Goal: Information Seeking & Learning: Understand process/instructions

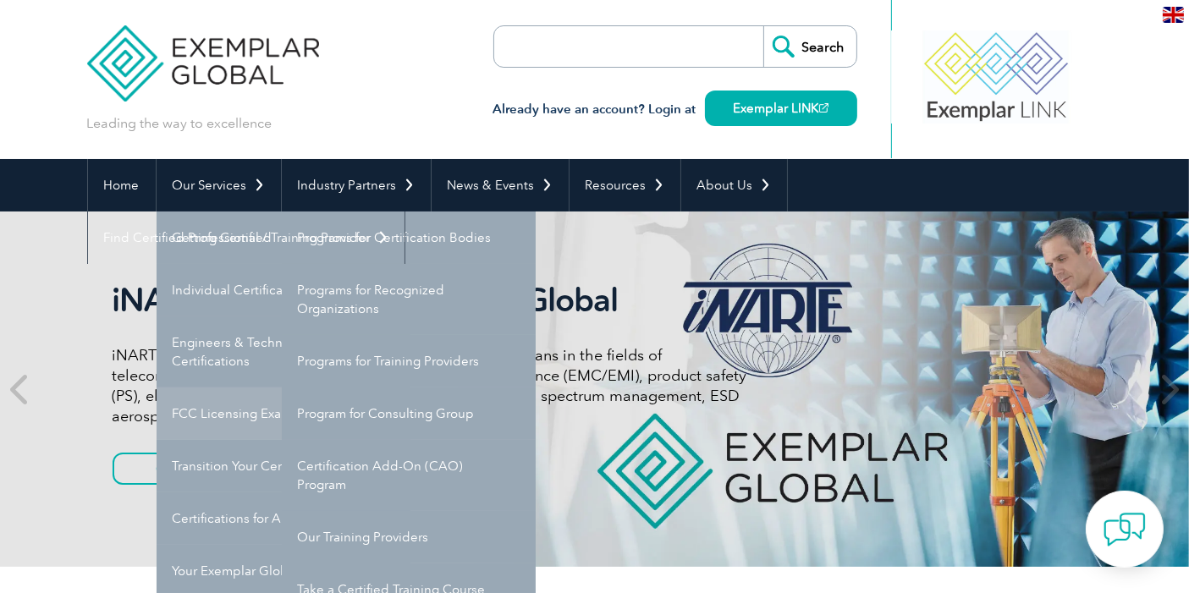
click at [221, 411] on link "FCC Licensing Exams" at bounding box center [284, 414] width 254 height 52
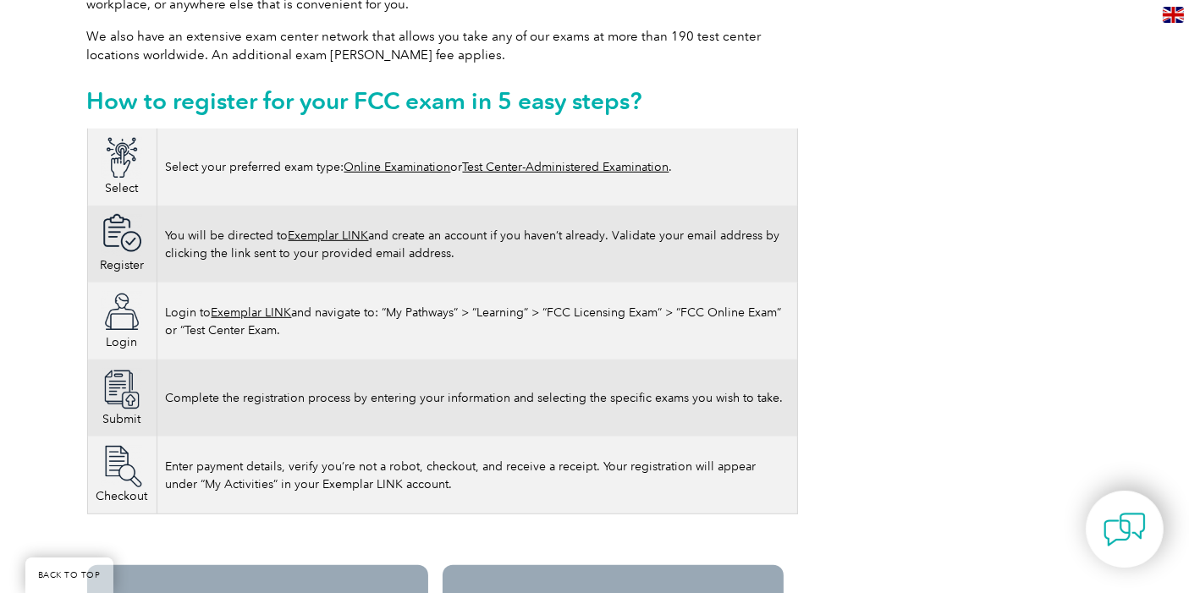
scroll to position [953, 0]
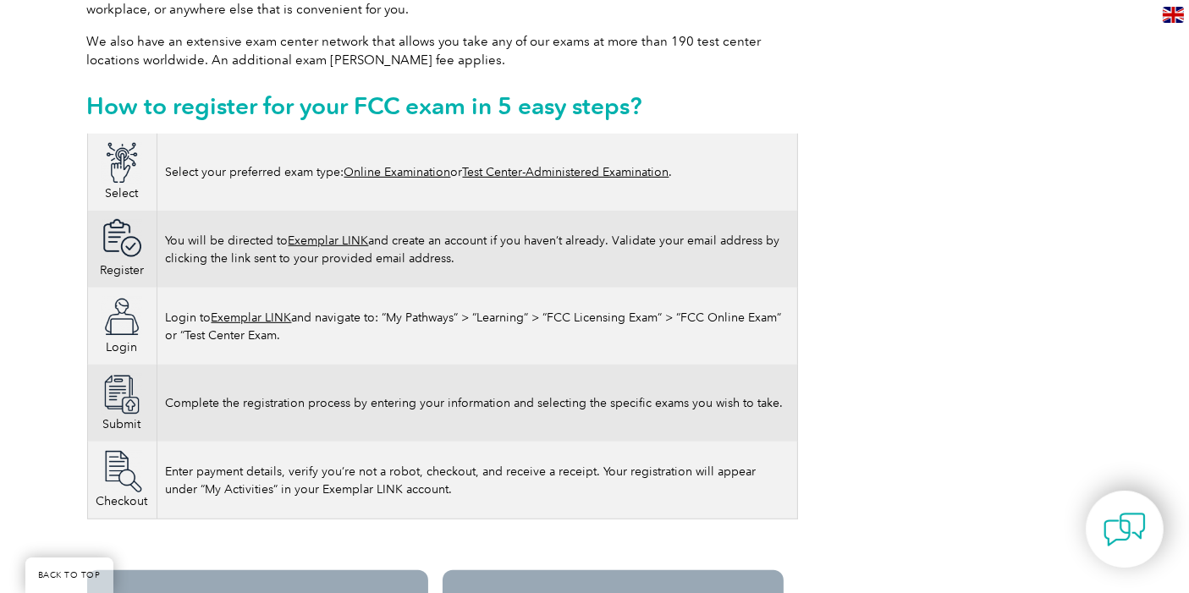
drag, startPoint x: 96, startPoint y: 118, endPoint x: 705, endPoint y: 320, distance: 641.0
click at [705, 320] on tbody "Select Select your preferred exam type: Online Examination or Test Center-Admin…" at bounding box center [442, 327] width 710 height 386
click at [705, 320] on td "Login to Exemplar LINK and navigate to: “My Pathways” > “Learning” > “FCC Licen…" at bounding box center [477, 326] width 641 height 77
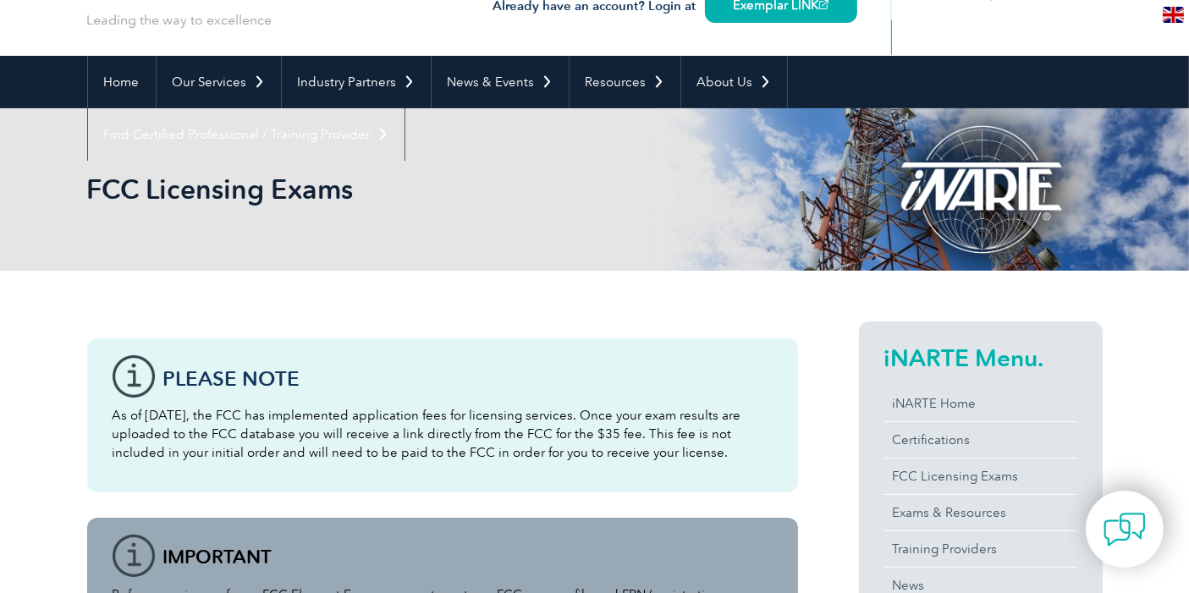
scroll to position [159, 0]
